Goal: Navigation & Orientation: Find specific page/section

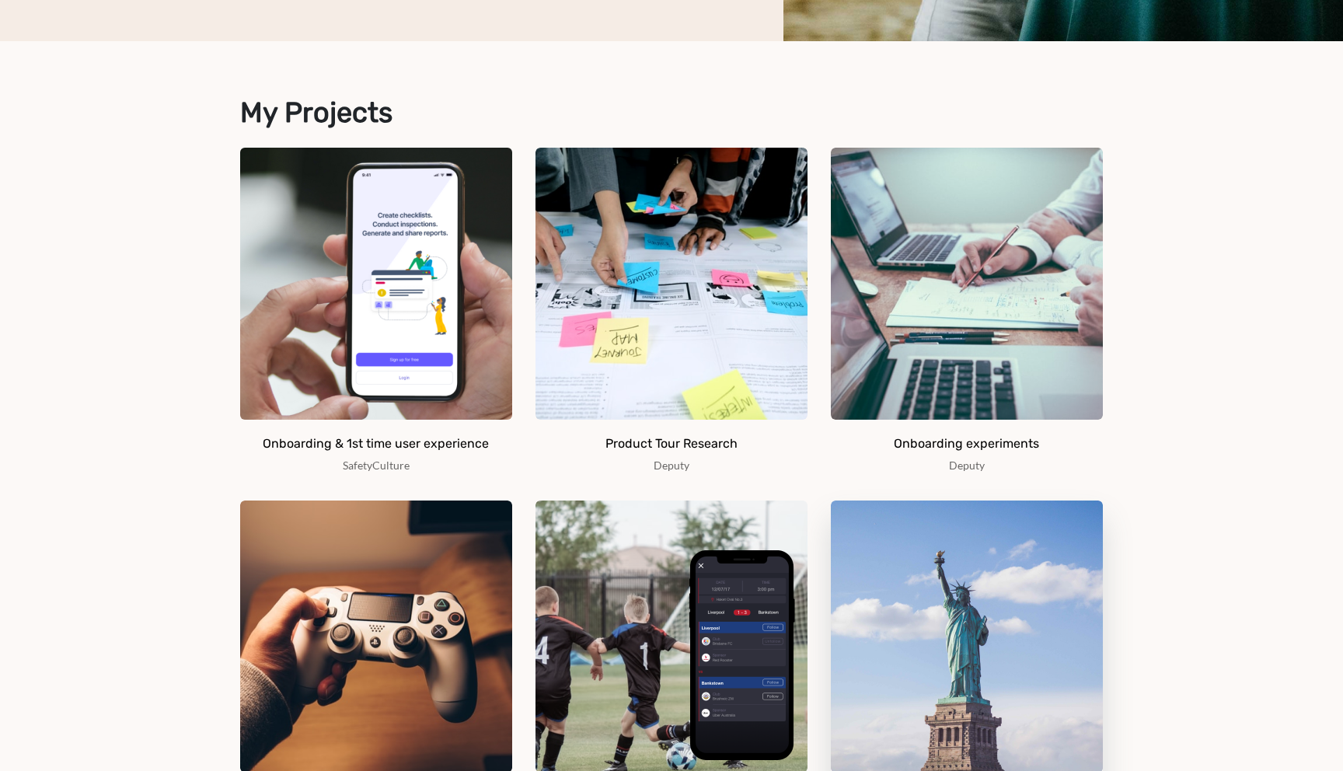
scroll to position [621, 0]
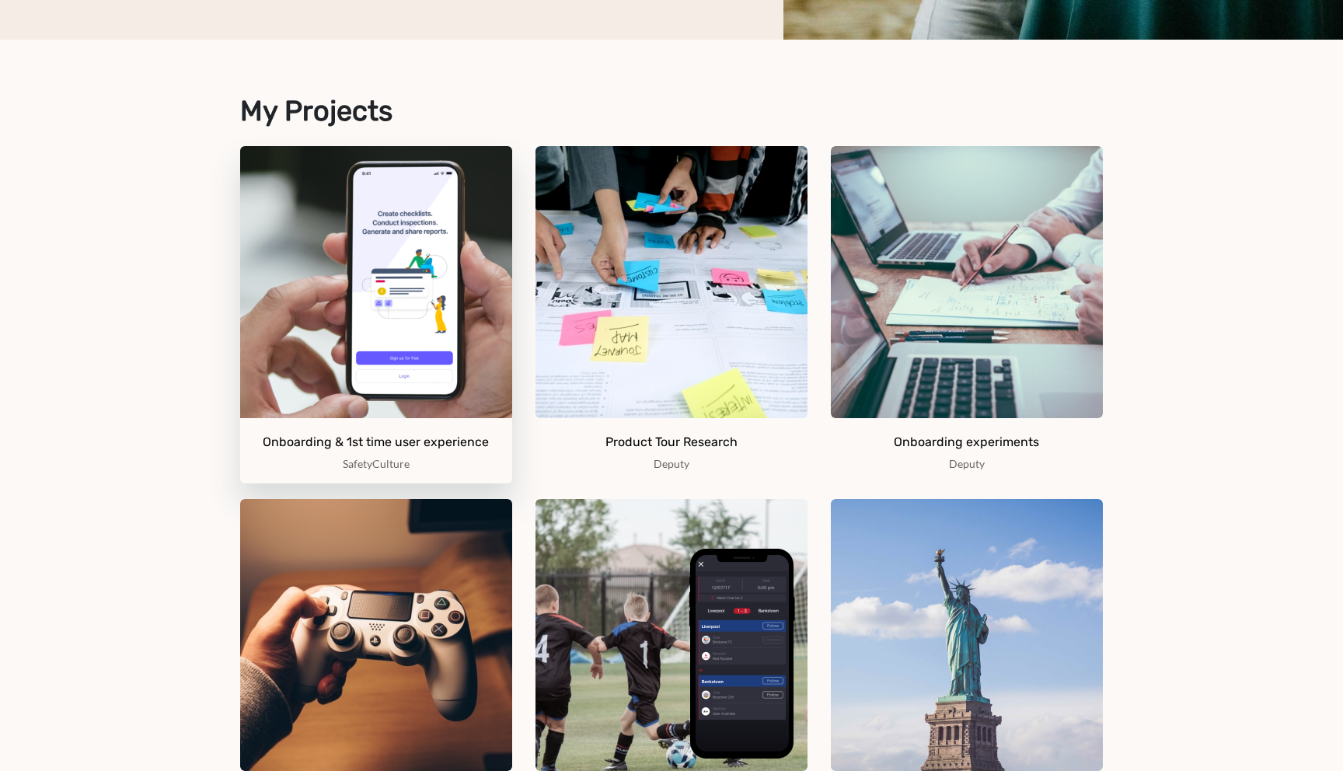
click at [309, 310] on img at bounding box center [376, 282] width 272 height 272
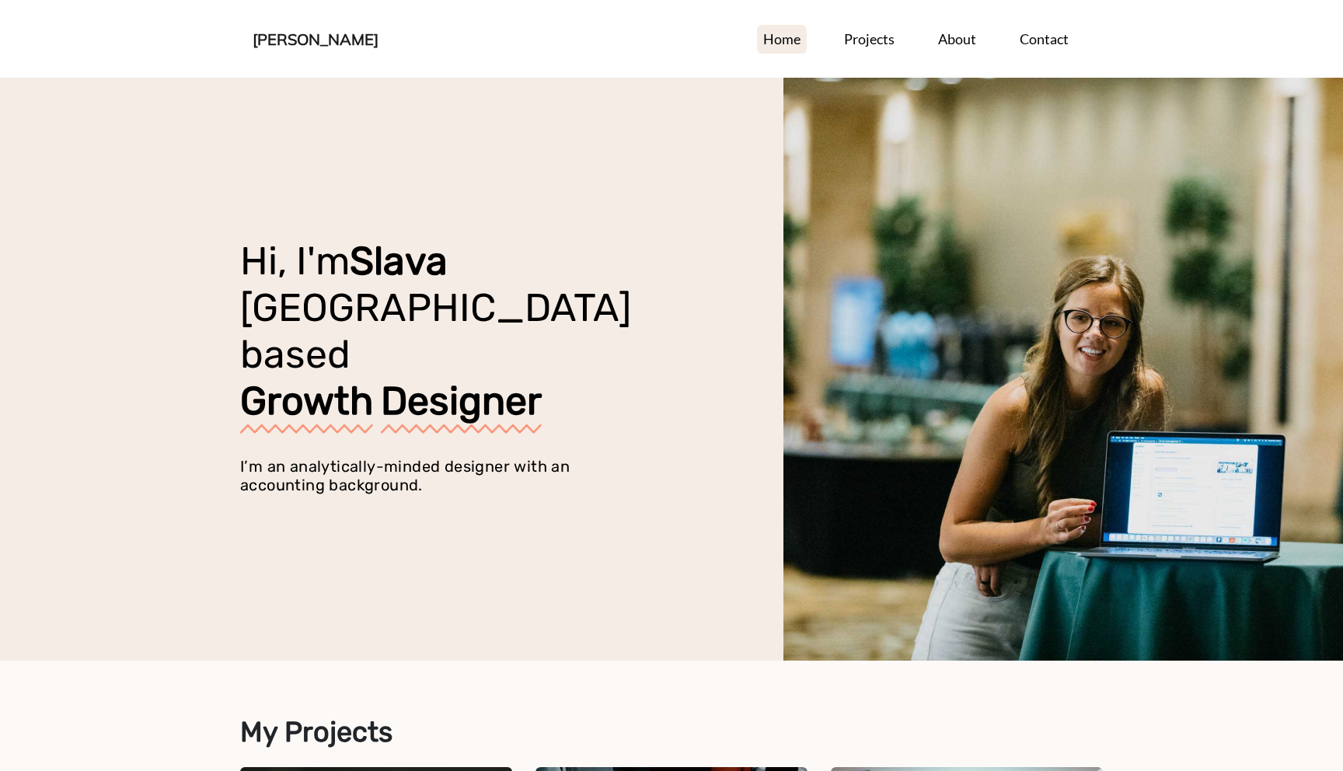
scroll to position [621, 0]
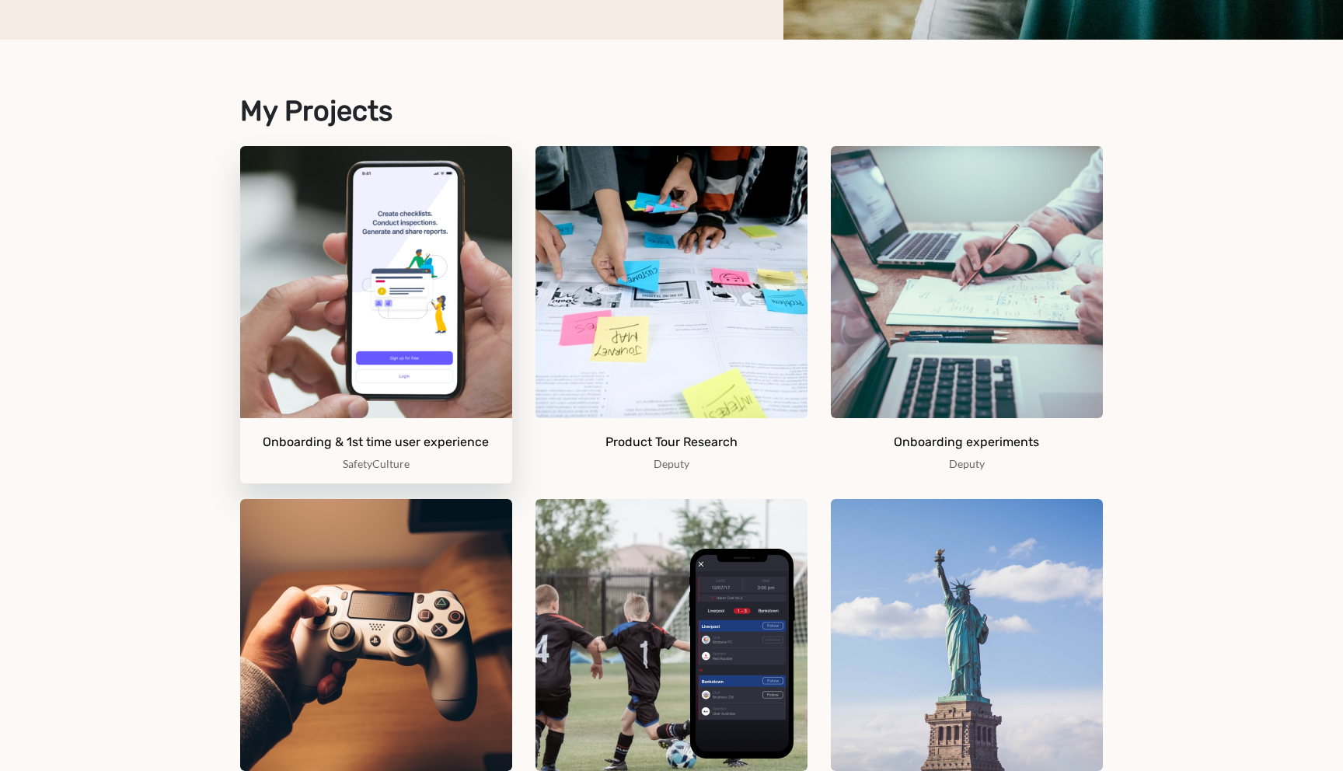
click at [354, 295] on img at bounding box center [376, 282] width 272 height 272
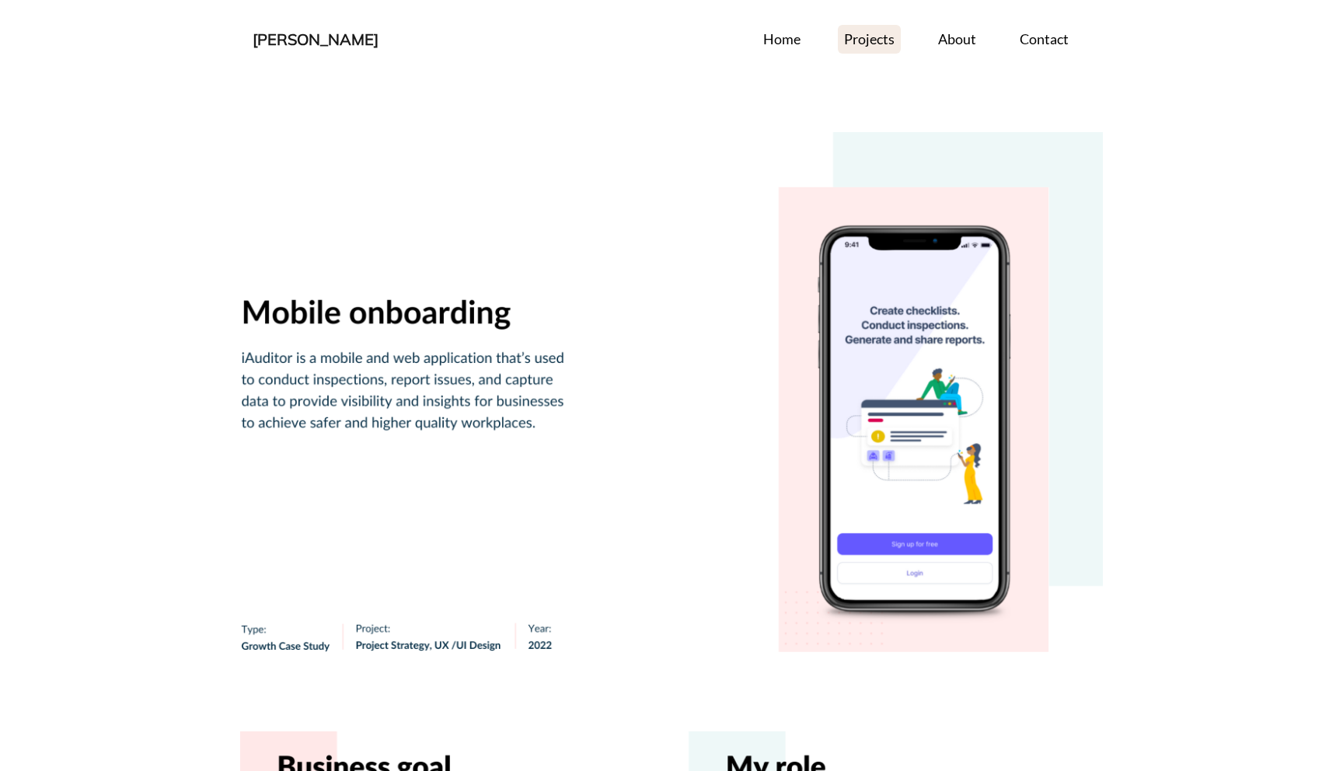
click at [871, 44] on link "Projects" at bounding box center [869, 39] width 63 height 29
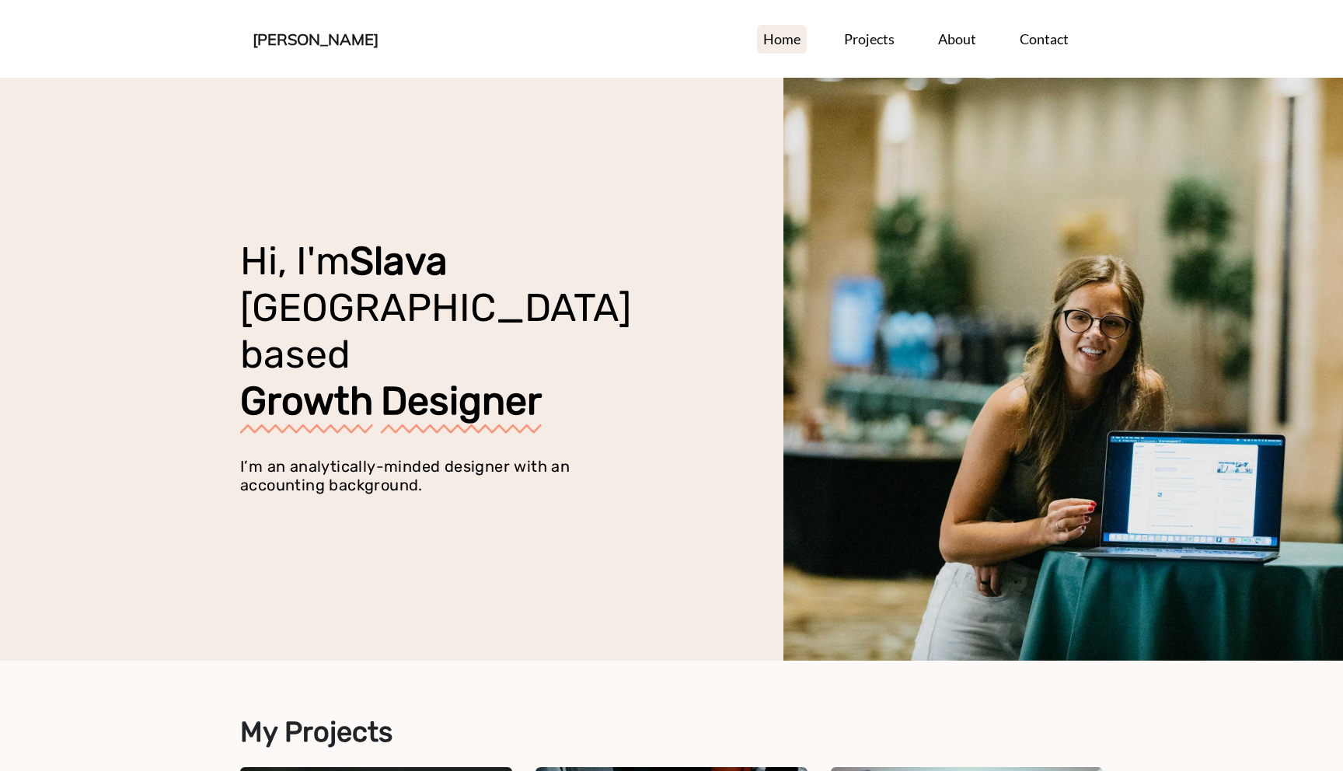
click at [963, 56] on nav "[PERSON_NAME] Home Projects About Contact Home Projects About Contact" at bounding box center [671, 39] width 863 height 78
click at [961, 43] on link "About" at bounding box center [957, 39] width 51 height 29
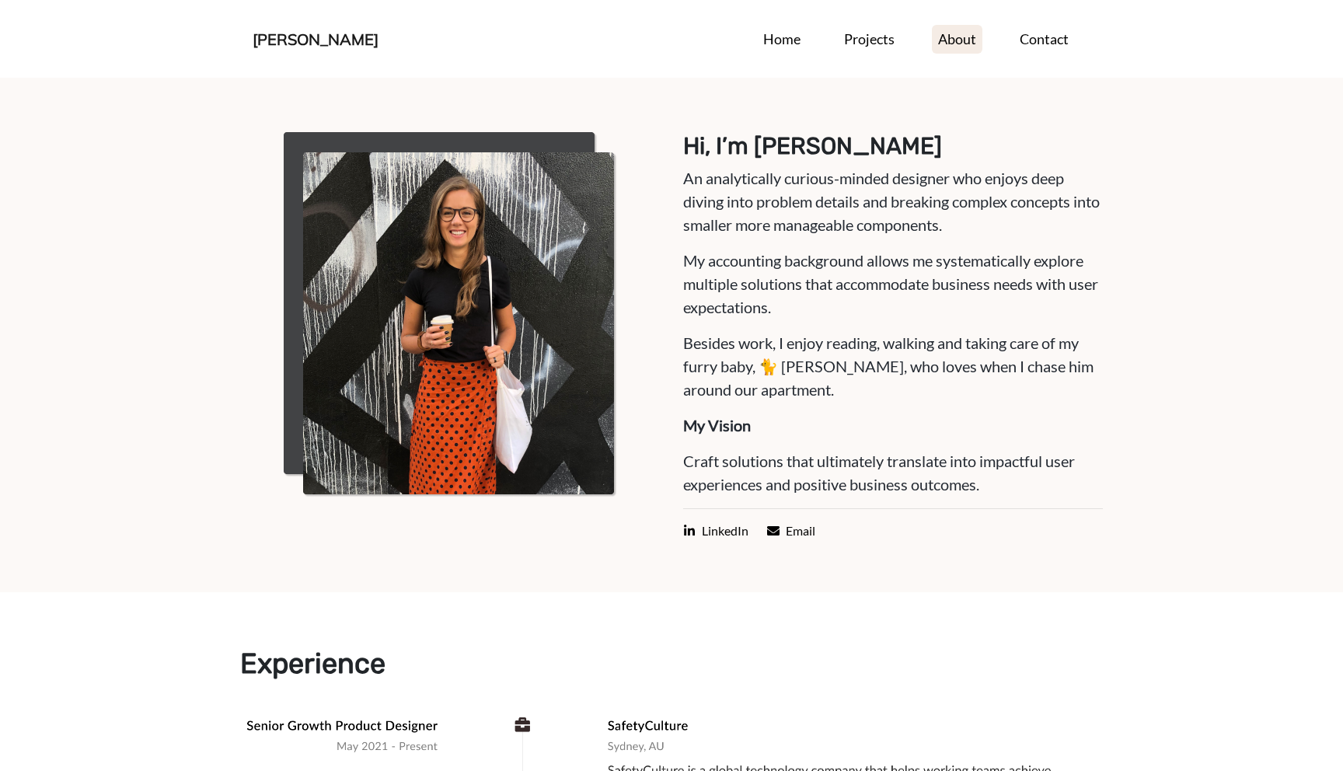
click at [344, 49] on link "[PERSON_NAME]" at bounding box center [316, 39] width 126 height 27
